Goal: Task Accomplishment & Management: Use online tool/utility

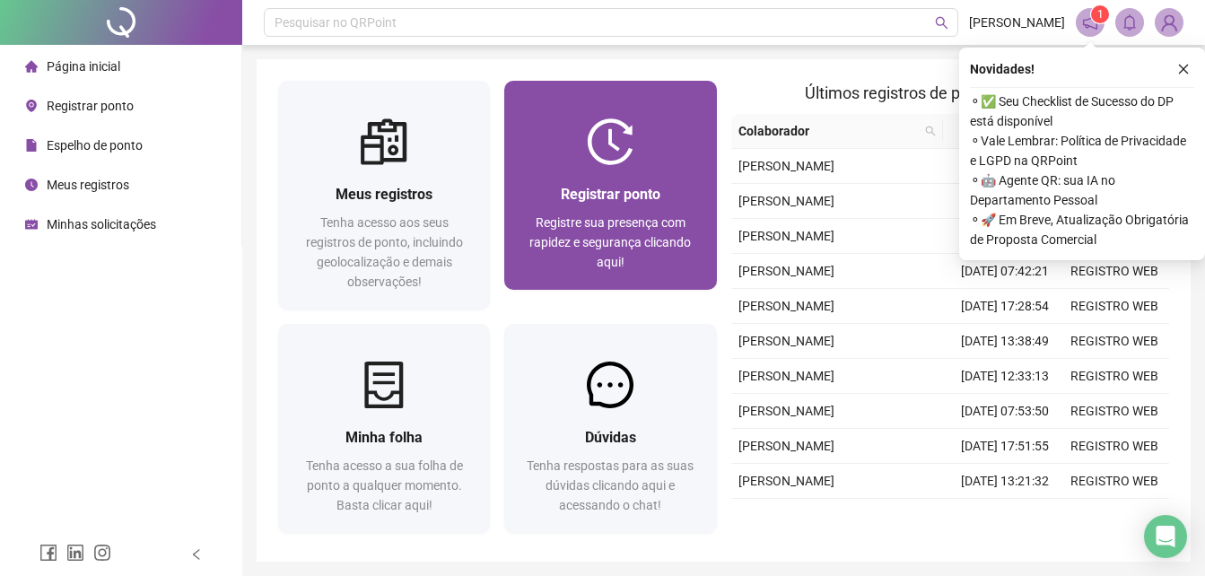
click at [643, 173] on div "Registrar ponto Registre sua presença com rapidez e segurança clicando aqui!" at bounding box center [610, 227] width 212 height 125
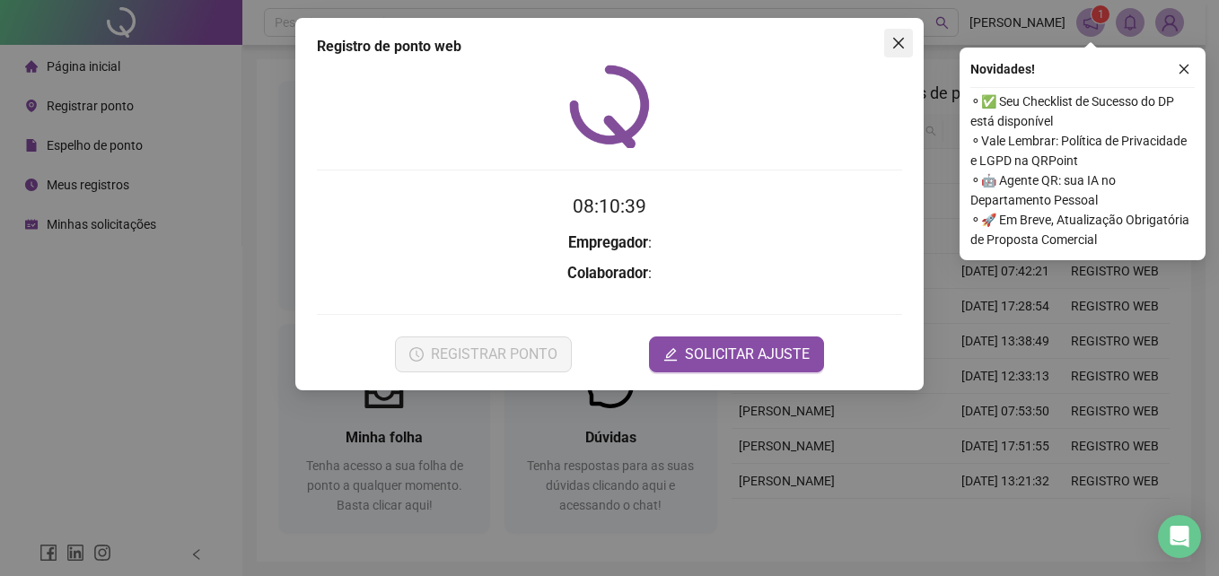
click at [893, 46] on icon "close" at bounding box center [898, 43] width 14 height 14
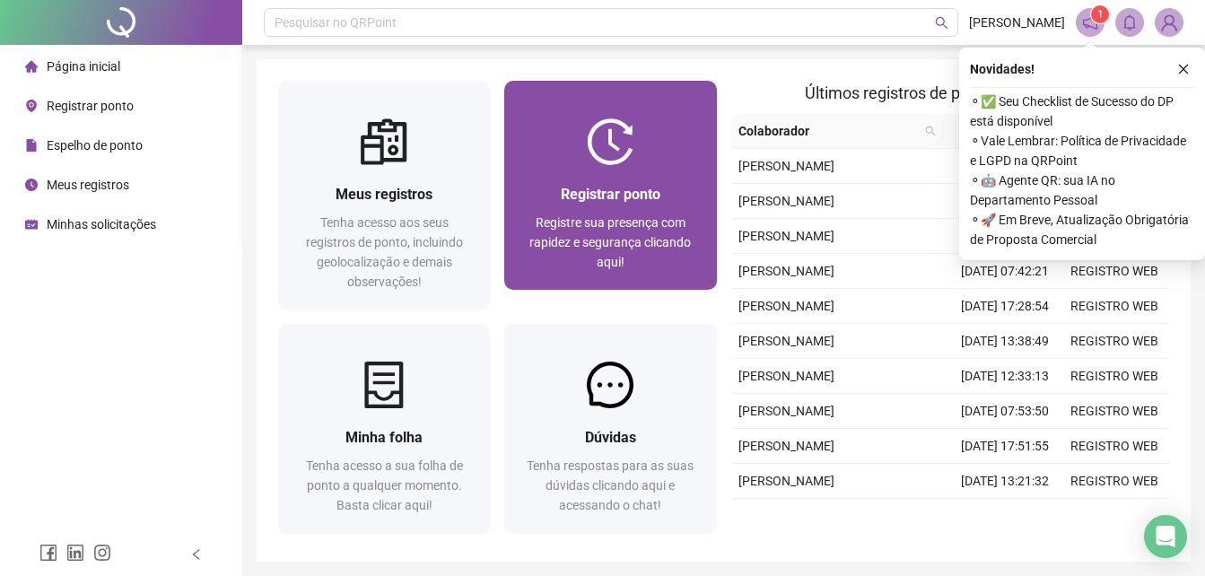
click at [657, 171] on div "Registrar ponto Registre sua presença com rapidez e segurança clicando aqui!" at bounding box center [610, 227] width 212 height 125
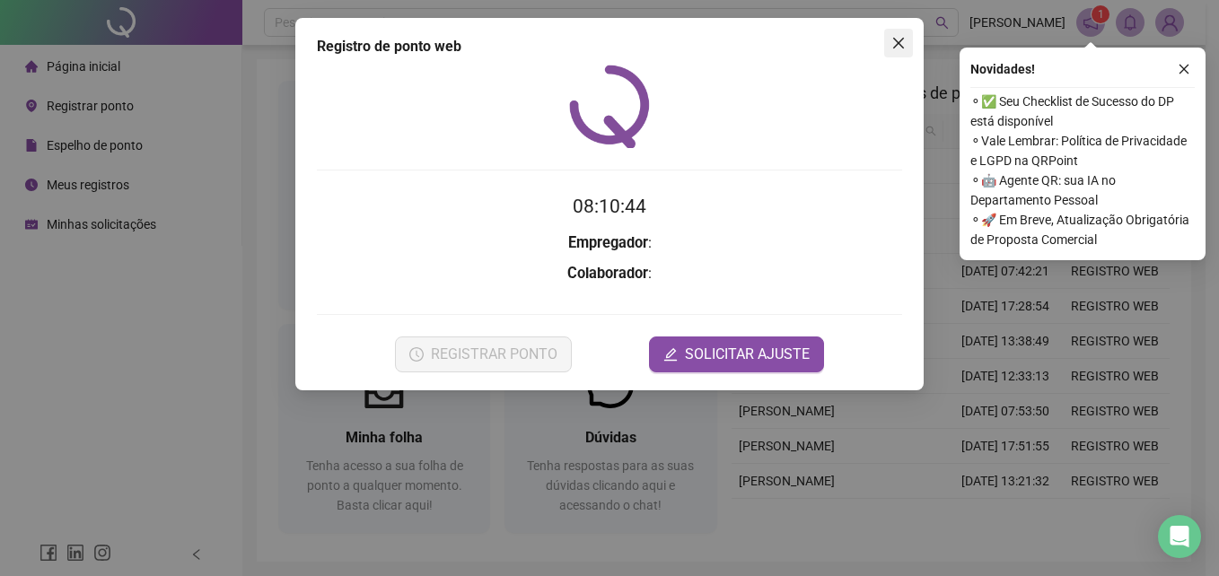
click at [895, 52] on button "Close" at bounding box center [898, 43] width 29 height 29
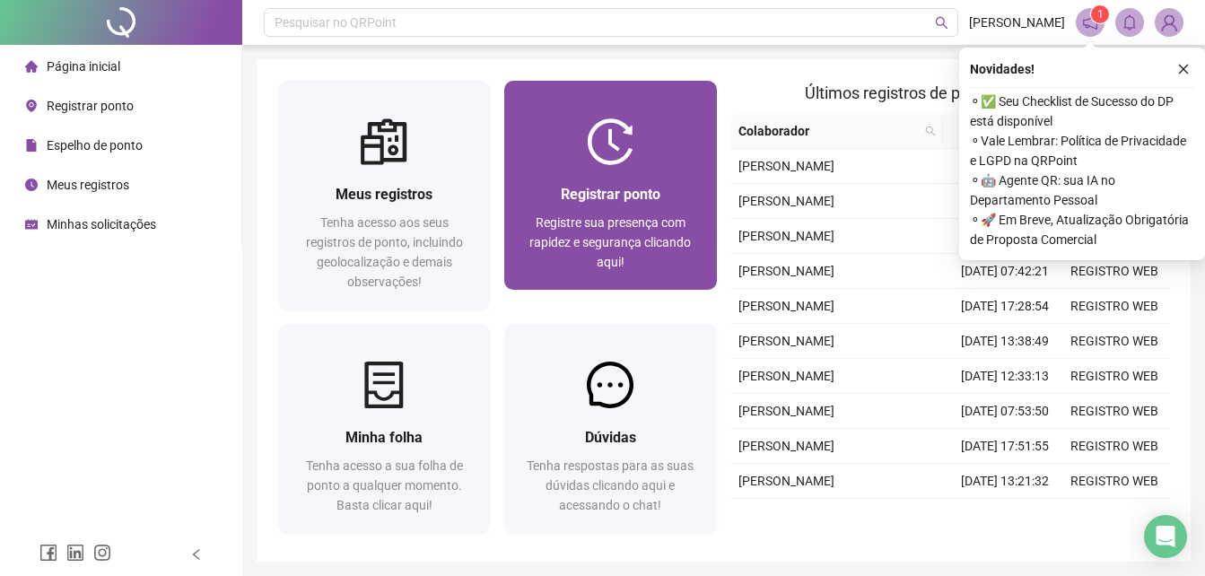
click at [616, 197] on span "Registrar ponto" at bounding box center [611, 194] width 100 height 17
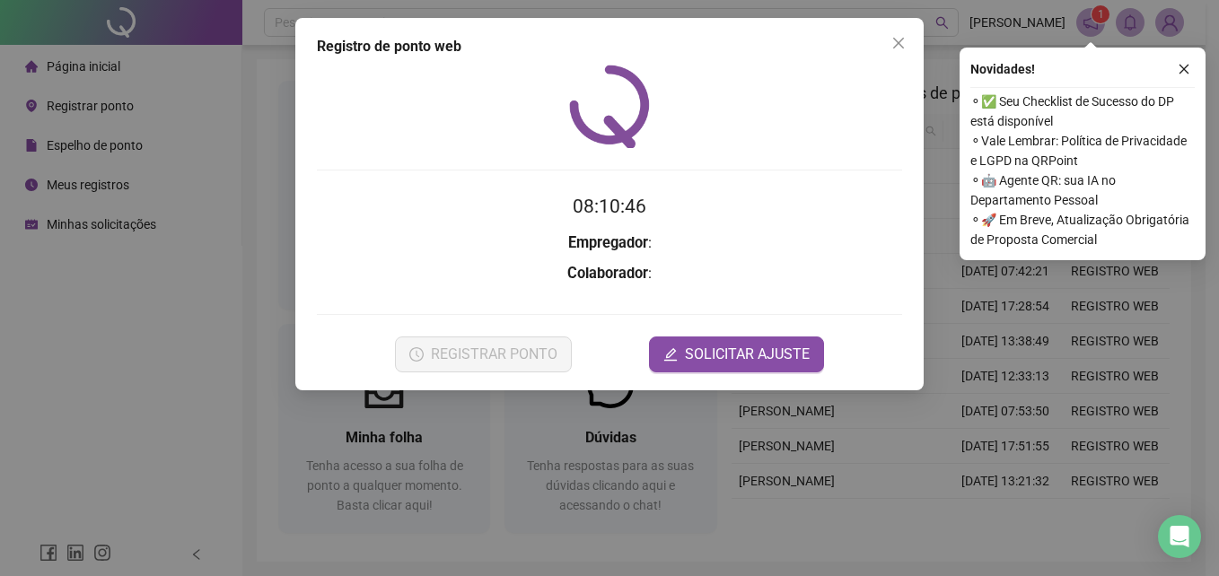
drag, startPoint x: 907, startPoint y: 44, endPoint x: 924, endPoint y: 34, distance: 20.5
click at [923, 35] on div "Registro de ponto web 08:10:46 Empregador : Colaborador : REGISTRAR PONTO SOLIC…" at bounding box center [609, 204] width 628 height 372
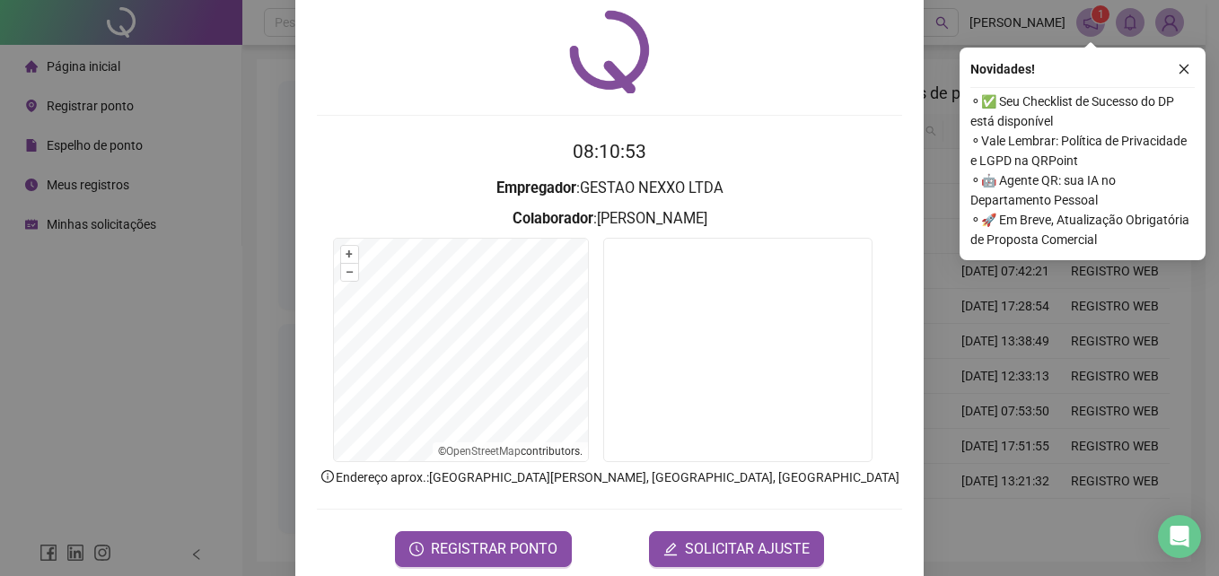
scroll to position [85, 0]
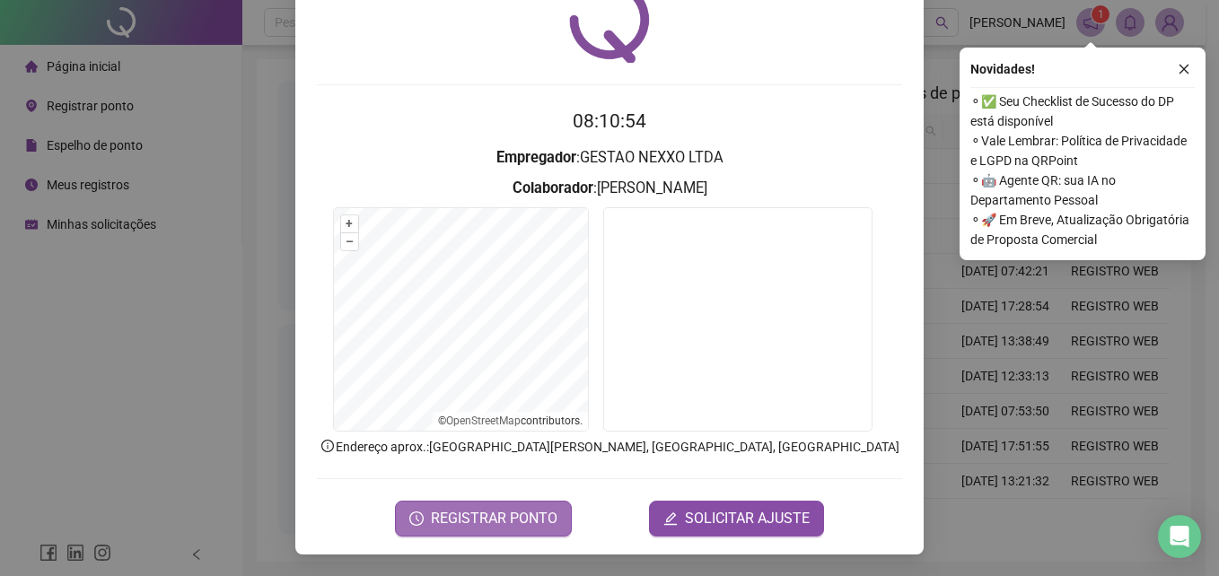
click at [504, 515] on span "REGISTRAR PONTO" at bounding box center [494, 519] width 127 height 22
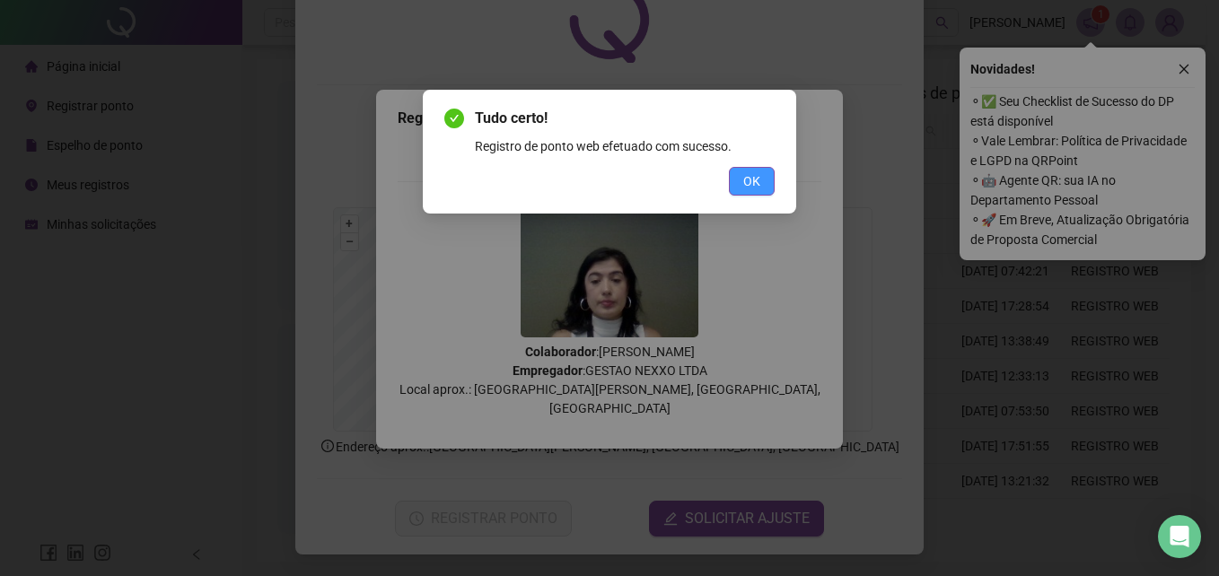
click at [767, 172] on button "OK" at bounding box center [752, 181] width 46 height 29
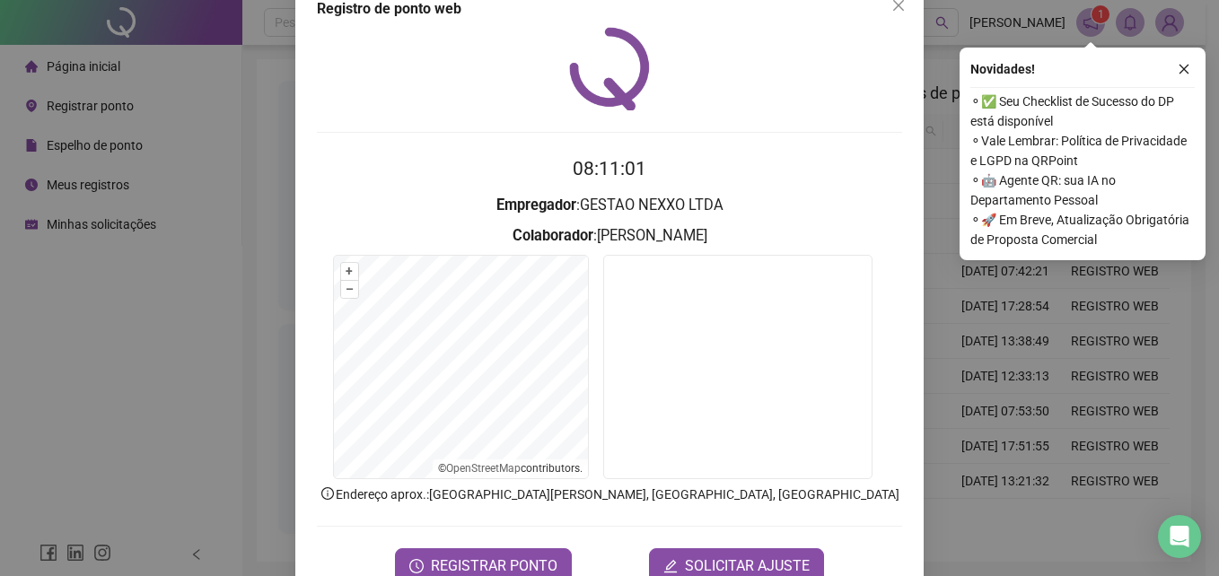
scroll to position [0, 0]
